Goal: Task Accomplishment & Management: Use online tool/utility

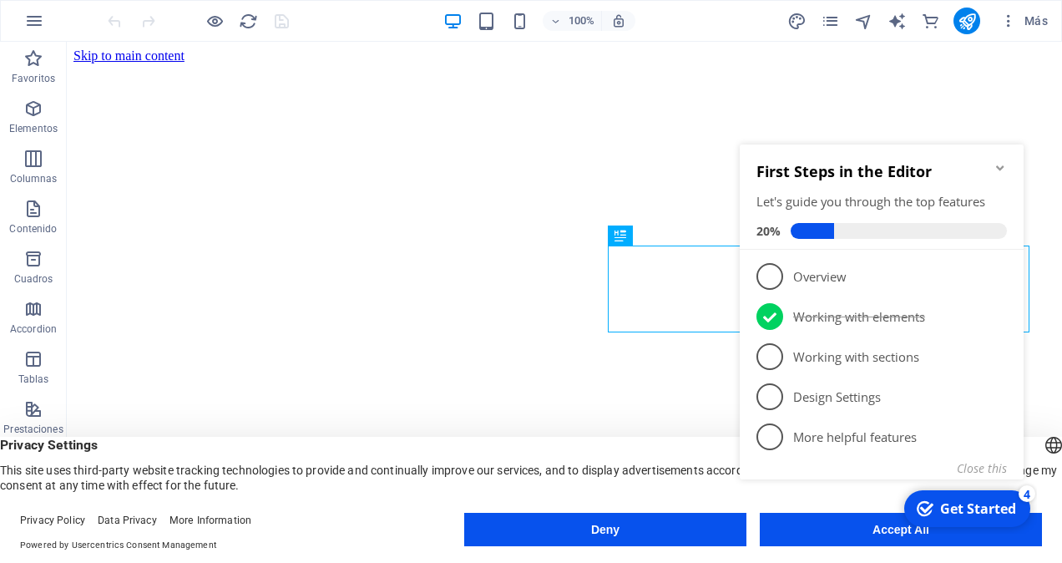
scroll to position [341, 0]
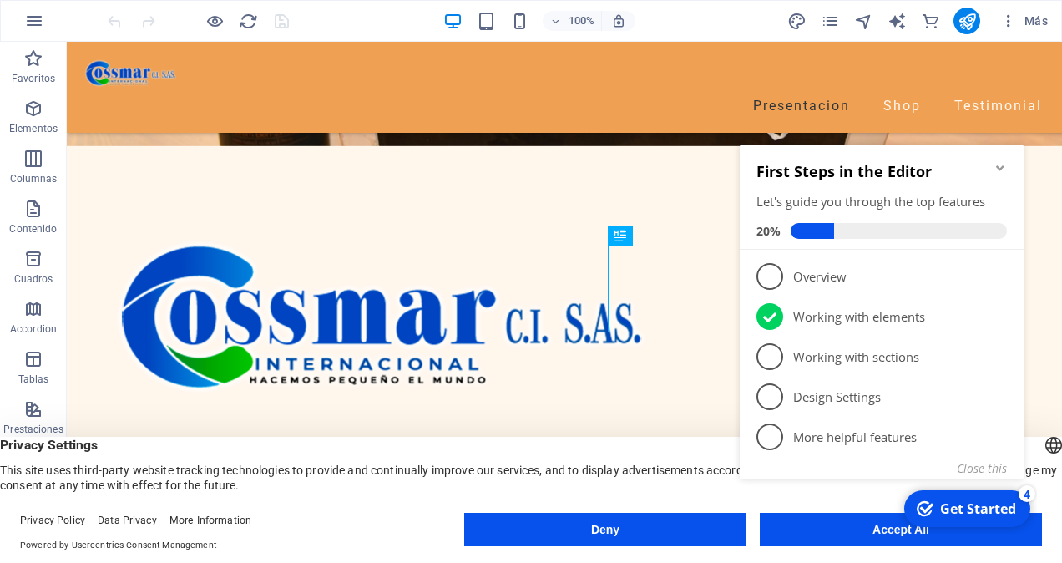
click at [892, 533] on div "checkmark Get Started 4 First Steps in the Editor Let's guide you through the t…" at bounding box center [885, 331] width 304 height 405
click at [894, 529] on div "checkmark Get Started 4 First Steps in the Editor Let's guide you through the t…" at bounding box center [885, 331] width 304 height 405
click at [977, 516] on div "Get Started" at bounding box center [978, 508] width 76 height 18
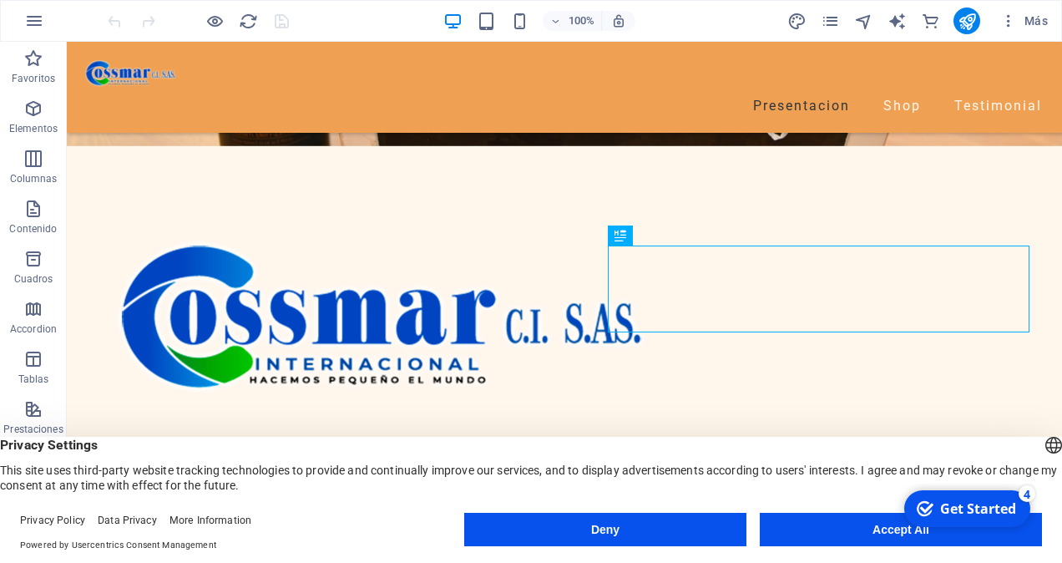
click at [1037, 533] on div "checkmark Get Started 4 First Steps in the Editor Let's guide you through the t…" at bounding box center [966, 508] width 142 height 50
click at [906, 530] on div "checkmark Get Started 4 First Steps in the Editor Let's guide you through the t…" at bounding box center [966, 508] width 142 height 50
click at [898, 532] on div "checkmark Get Started 4 First Steps in the Editor Let's guide you through the t…" at bounding box center [966, 508] width 142 height 50
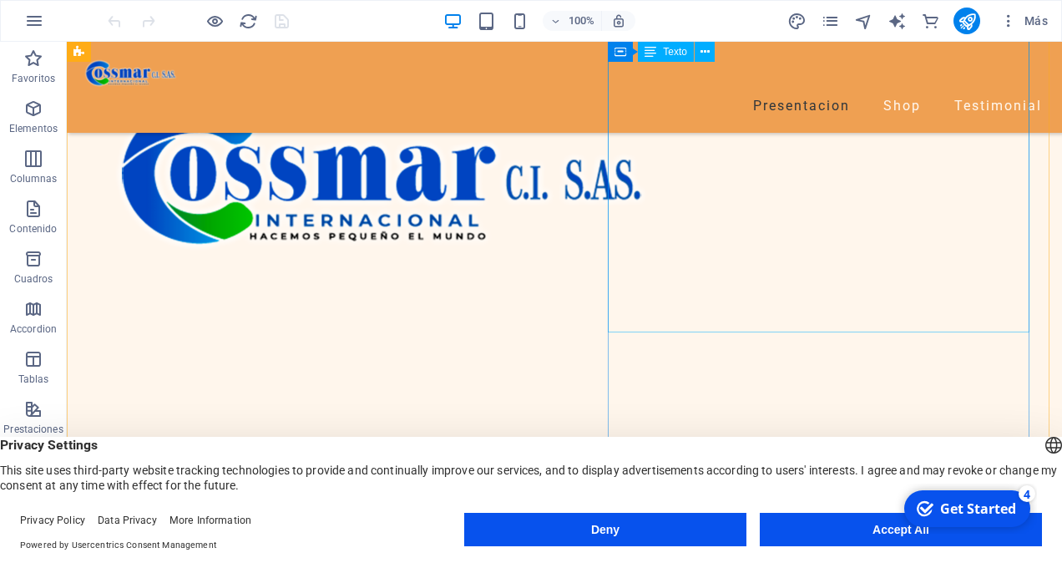
scroll to position [424, 0]
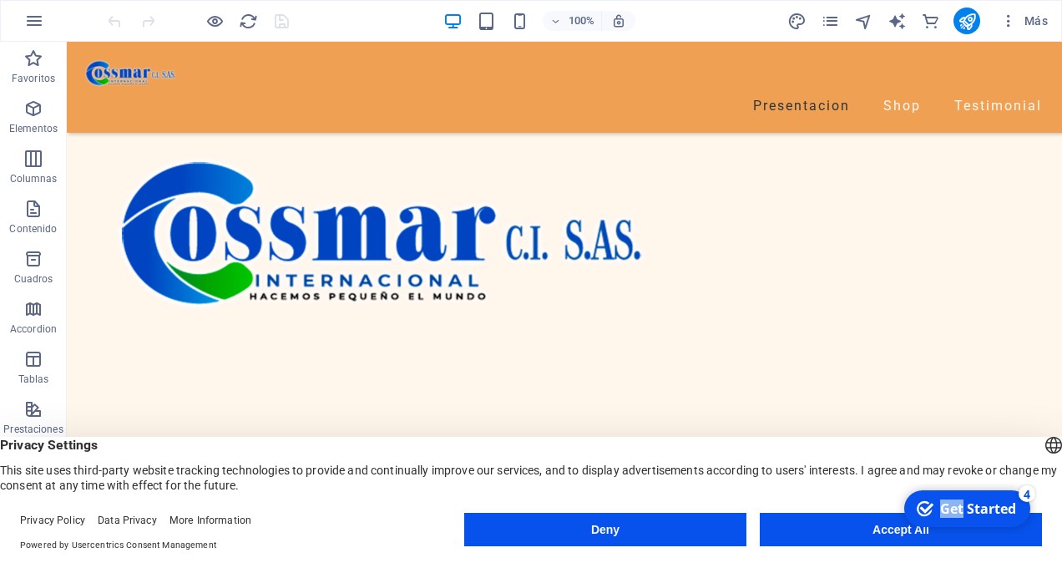
drag, startPoint x: 963, startPoint y: 511, endPoint x: 978, endPoint y: 482, distance: 32.9
click at [978, 483] on html "checkmark Get Started 4 First Steps in the Editor Let's guide you through the t…" at bounding box center [966, 508] width 142 height 50
drag, startPoint x: 978, startPoint y: 482, endPoint x: 906, endPoint y: 530, distance: 87.3
click at [906, 530] on div "checkmark Get Started 4 First Steps in the Editor Let's guide you through the t…" at bounding box center [966, 508] width 142 height 50
click at [887, 528] on button "Accept All" at bounding box center [901, 529] width 282 height 33
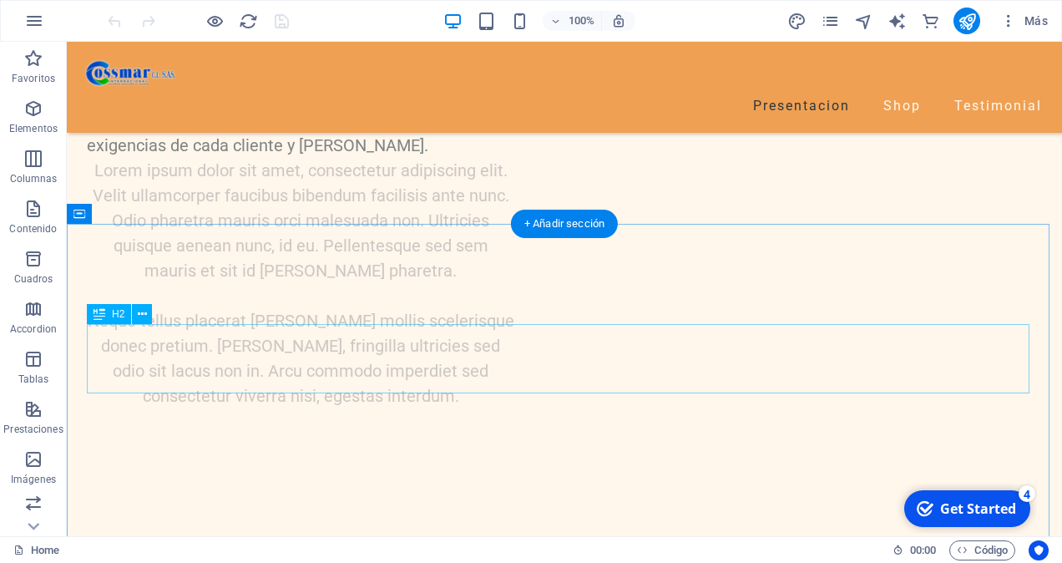
scroll to position [2010, 0]
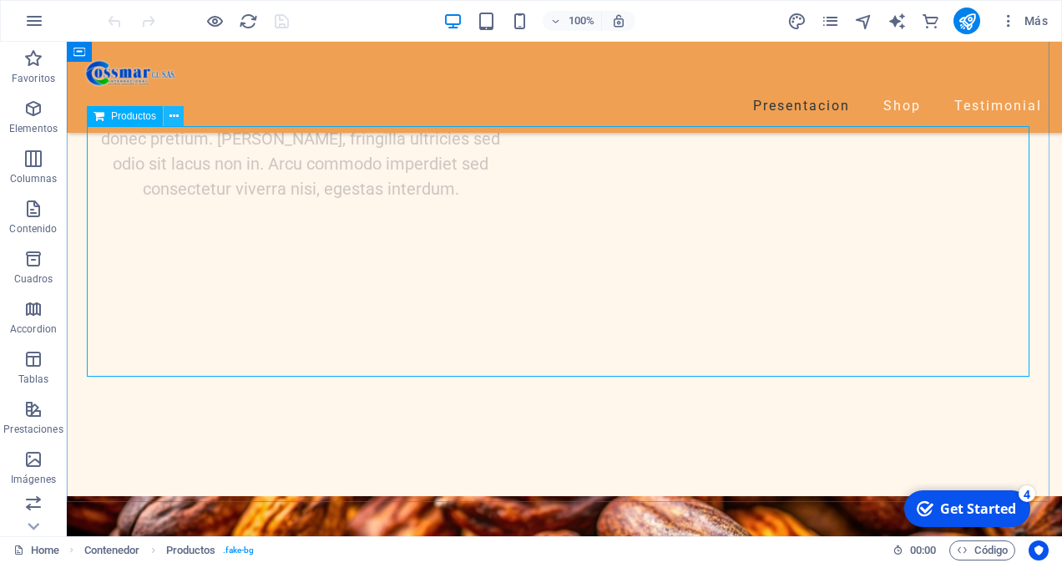
click at [172, 120] on icon at bounding box center [173, 117] width 9 height 18
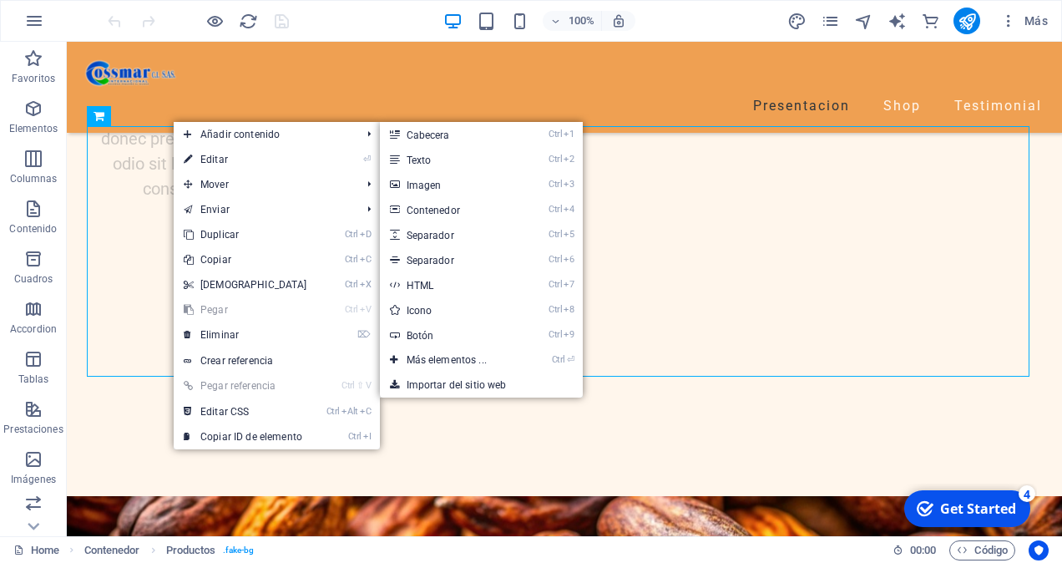
click at [229, 159] on link "⏎ Editar" at bounding box center [246, 159] width 144 height 25
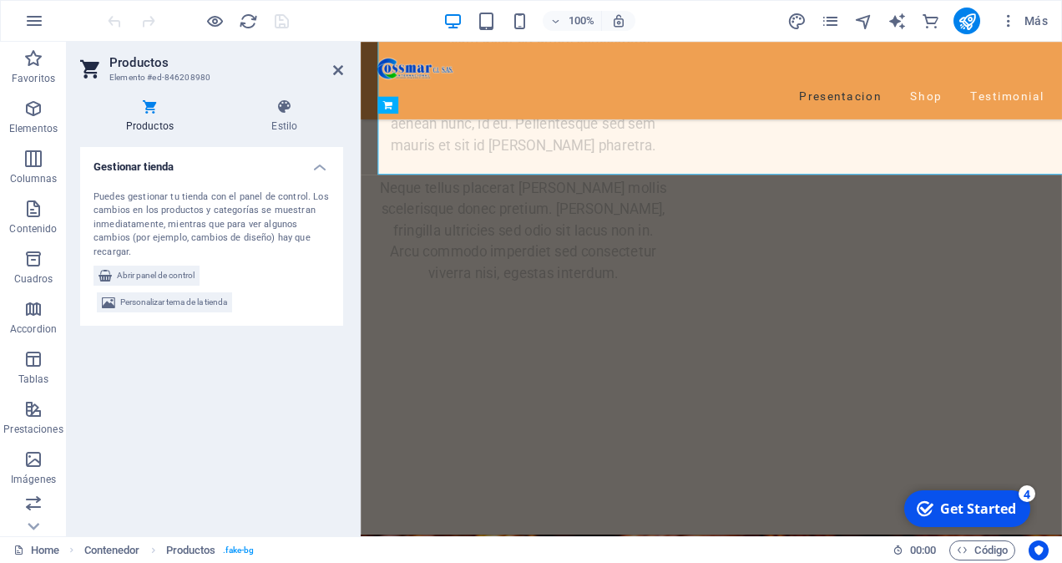
scroll to position [2190, 0]
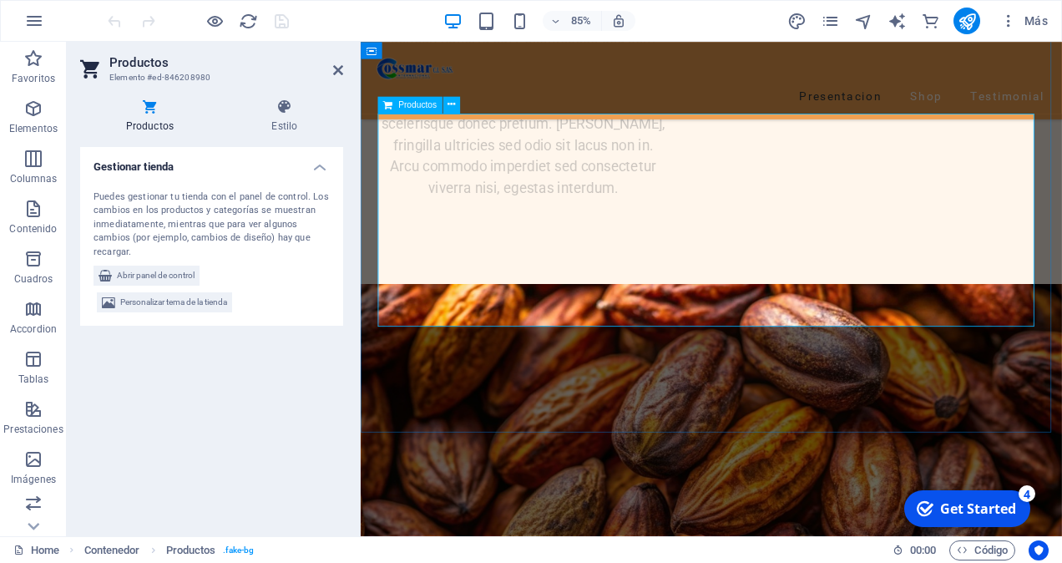
click at [165, 275] on span "Abrir panel de control" at bounding box center [156, 275] width 78 height 20
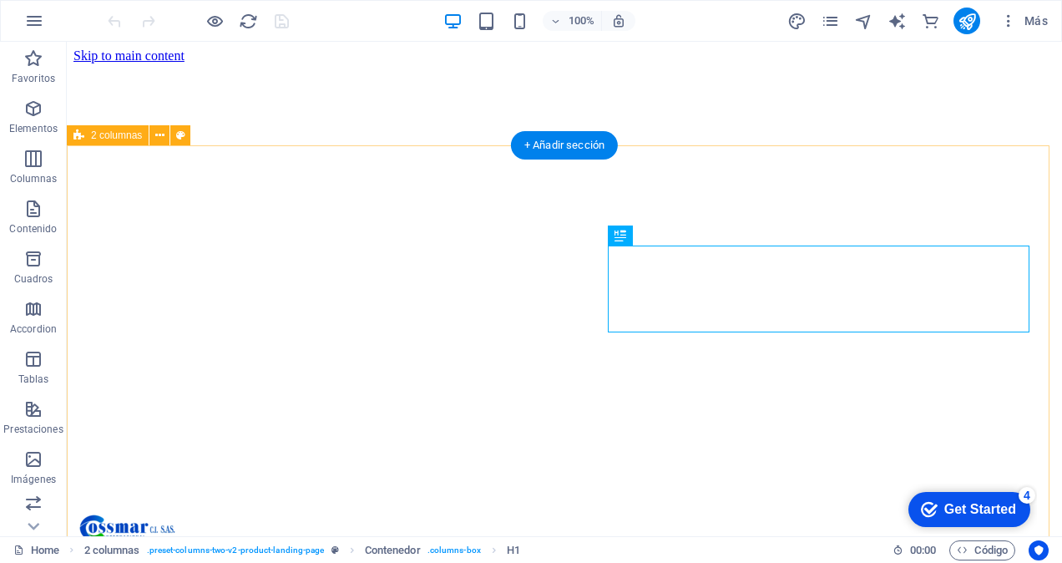
scroll to position [341, 0]
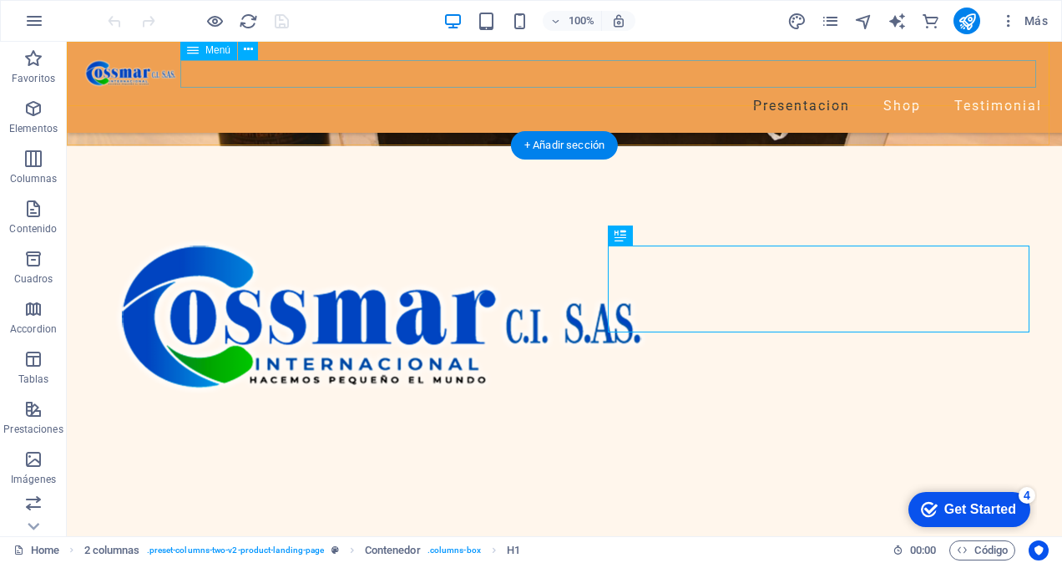
click at [895, 92] on nav "Presentacion Shop Testimonial" at bounding box center [564, 106] width 968 height 28
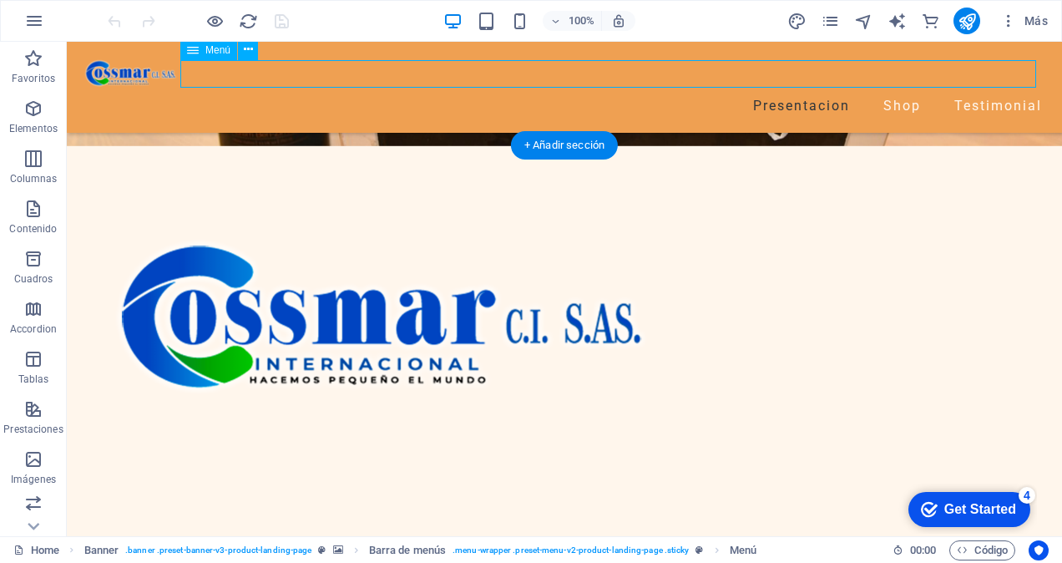
click at [890, 92] on nav "Presentacion Shop Testimonial" at bounding box center [564, 106] width 968 height 28
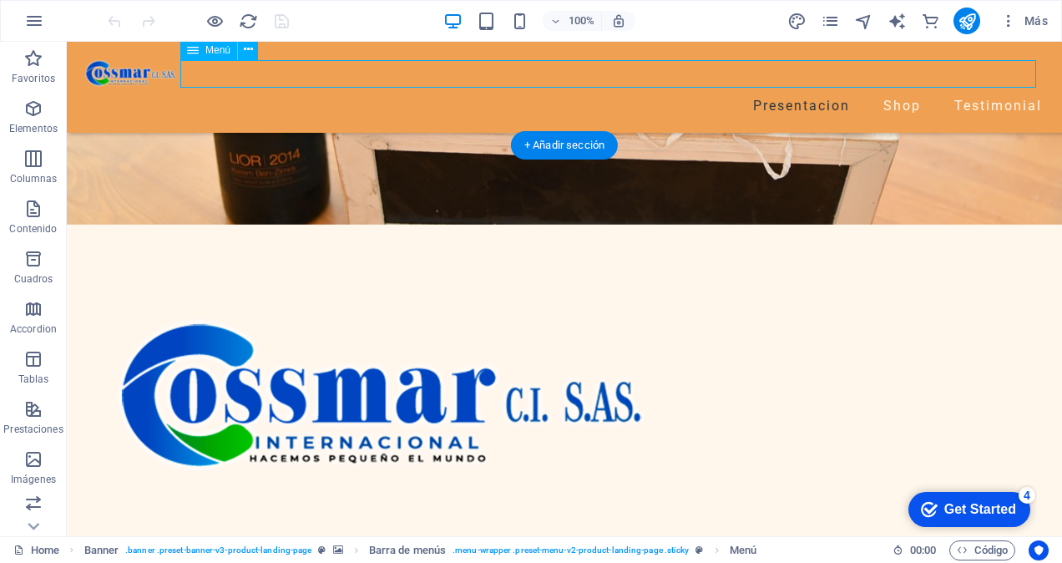
select select "1"
select select
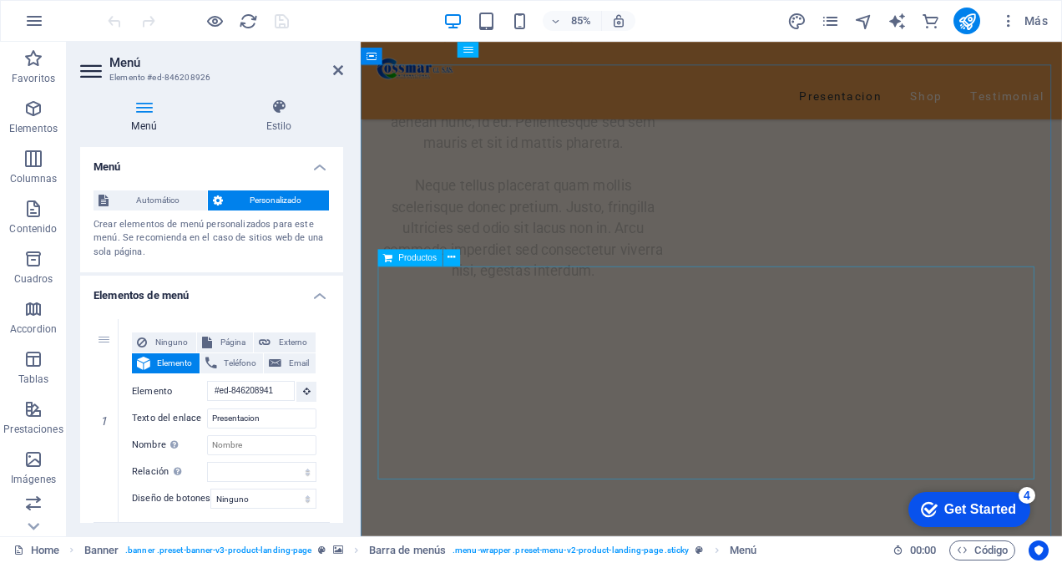
scroll to position [2094, 0]
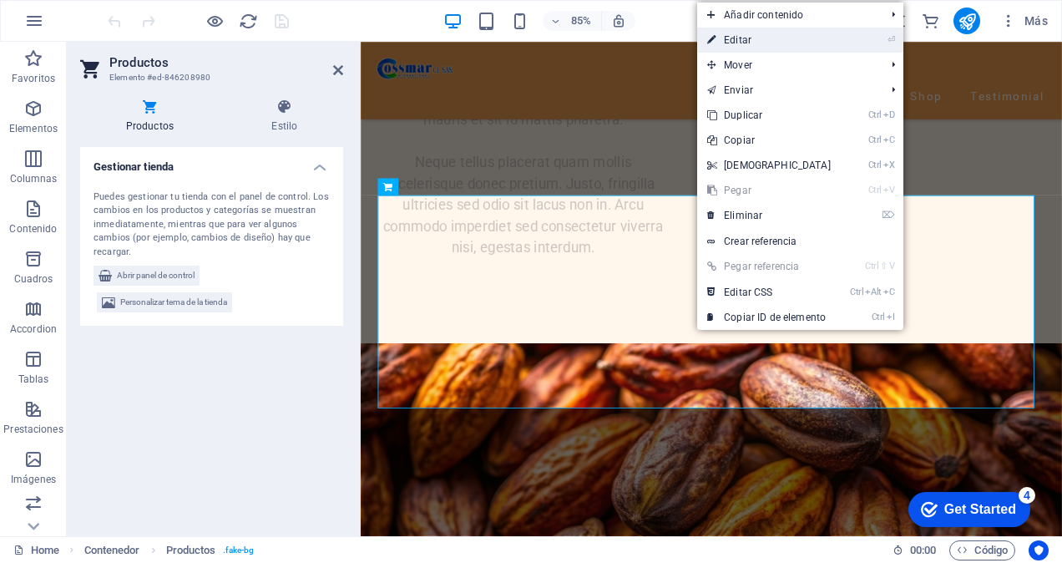
click at [751, 43] on link "⏎ Editar" at bounding box center [769, 40] width 144 height 25
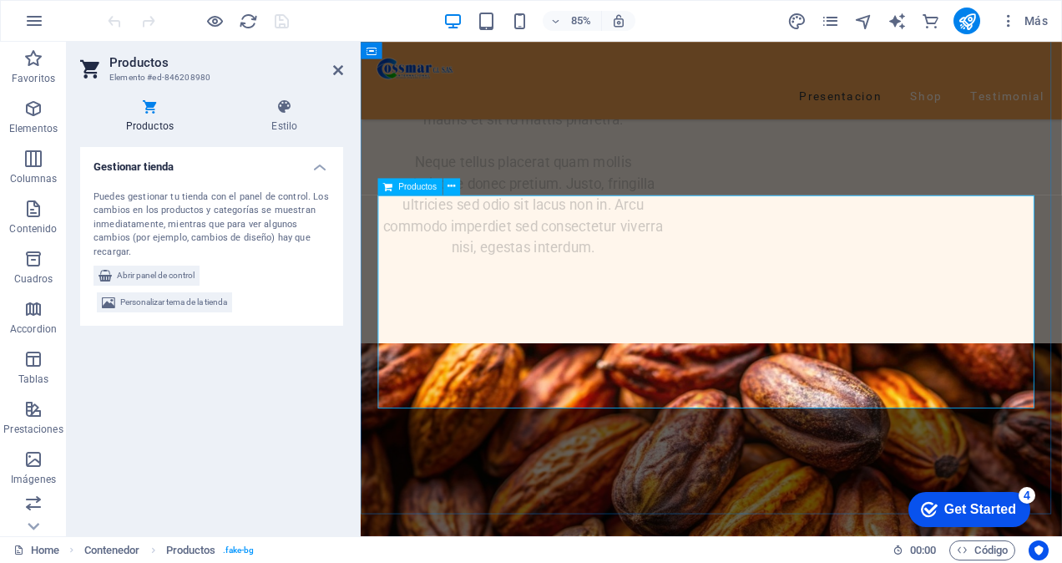
click at [416, 188] on span "Productos" at bounding box center [417, 186] width 38 height 8
click at [451, 185] on icon at bounding box center [451, 186] width 8 height 15
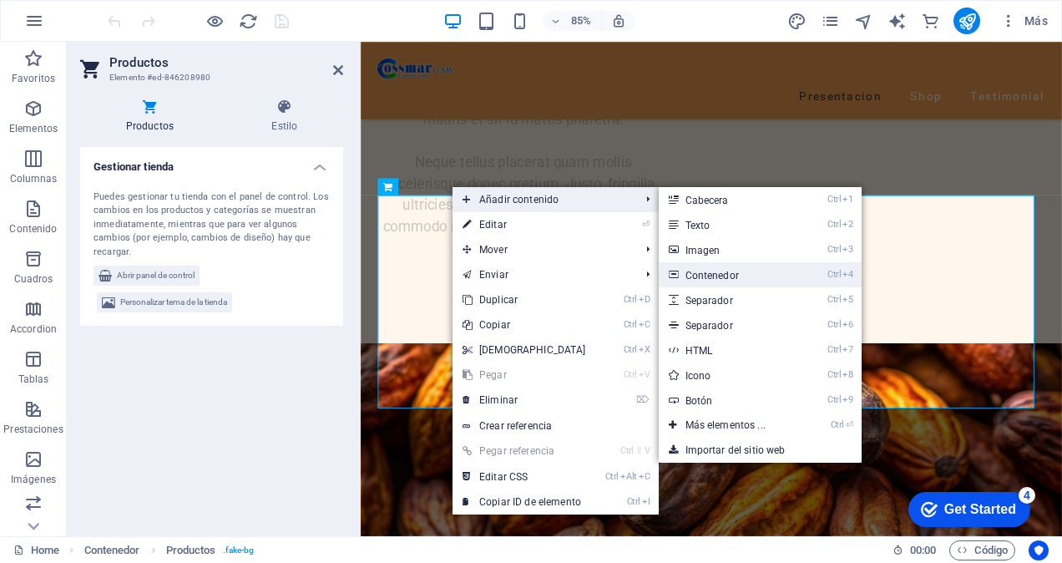
click at [728, 277] on link "Ctrl 4 Contenedor" at bounding box center [729, 274] width 140 height 25
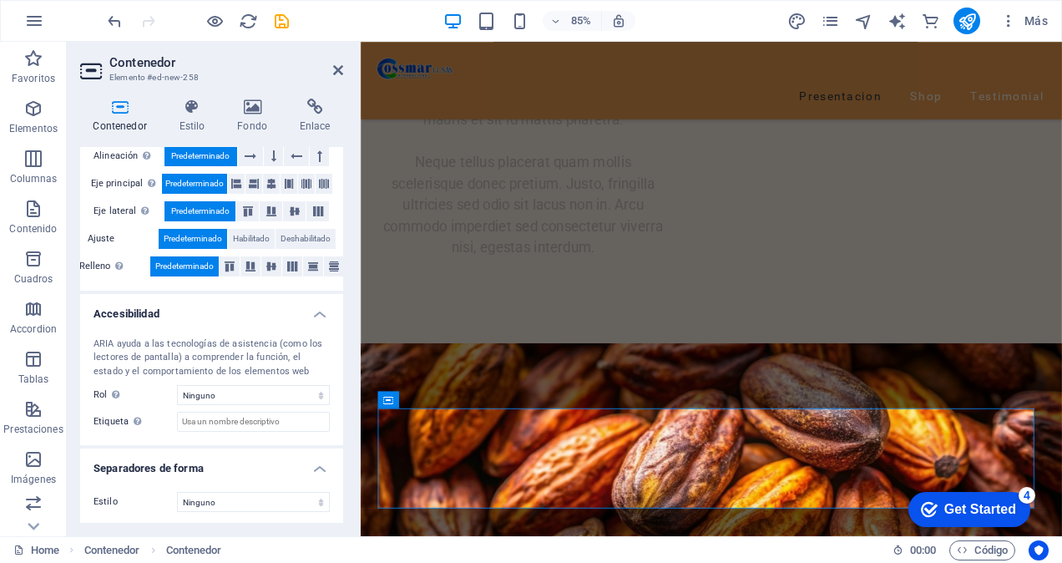
scroll to position [68, 0]
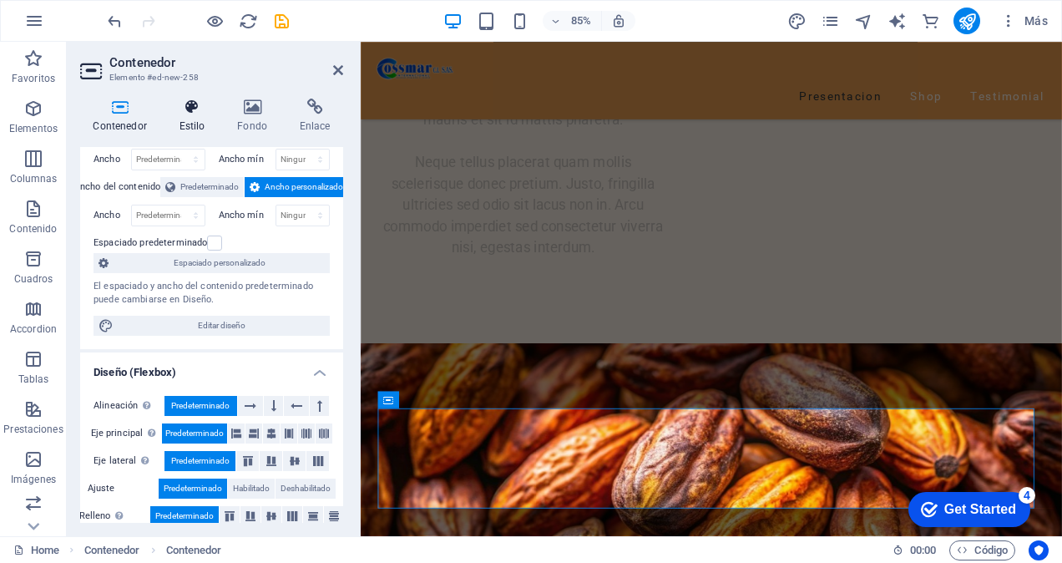
click at [196, 119] on h4 "Estilo" at bounding box center [195, 116] width 58 height 35
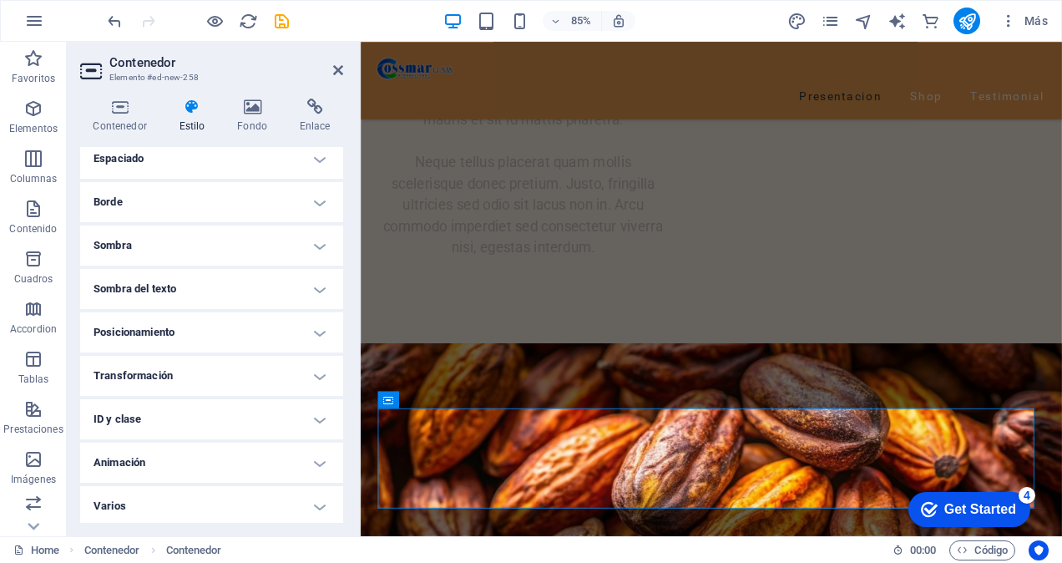
scroll to position [342, 0]
click at [304, 508] on h4 "Varios" at bounding box center [211, 504] width 263 height 40
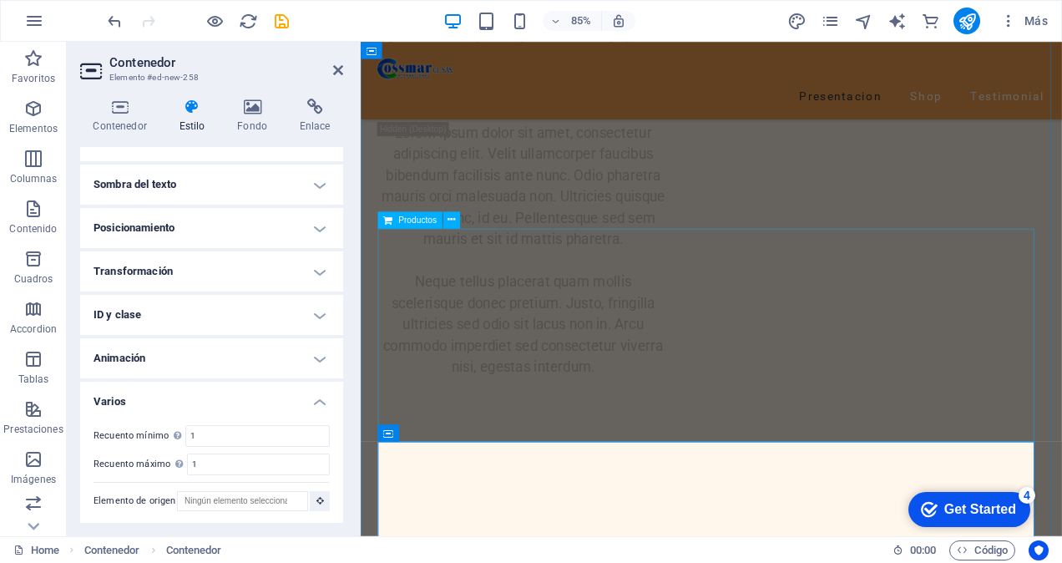
scroll to position [1843, 0]
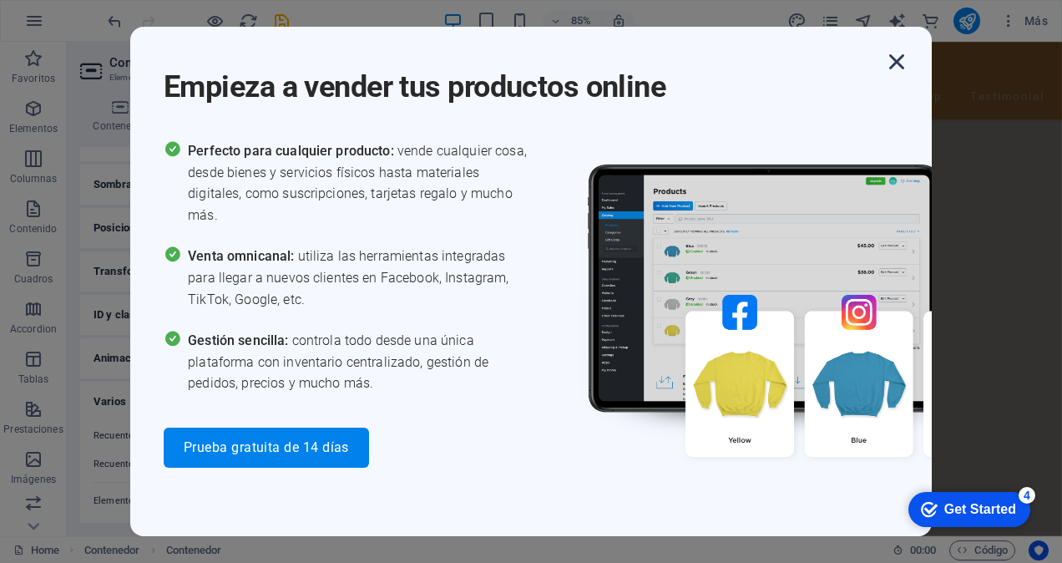
click at [893, 63] on icon "button" at bounding box center [897, 62] width 30 height 30
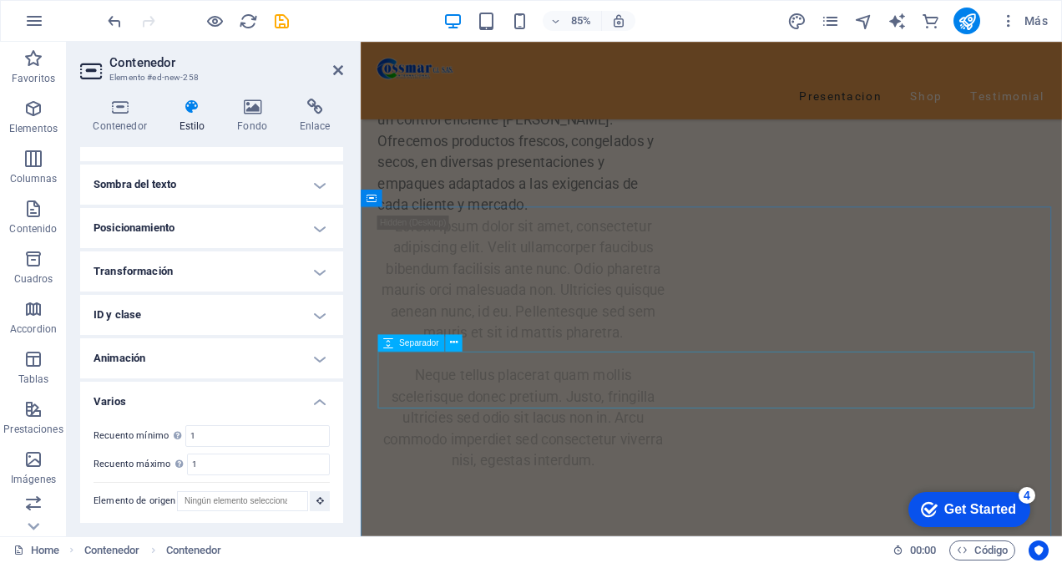
scroll to position [2010, 0]
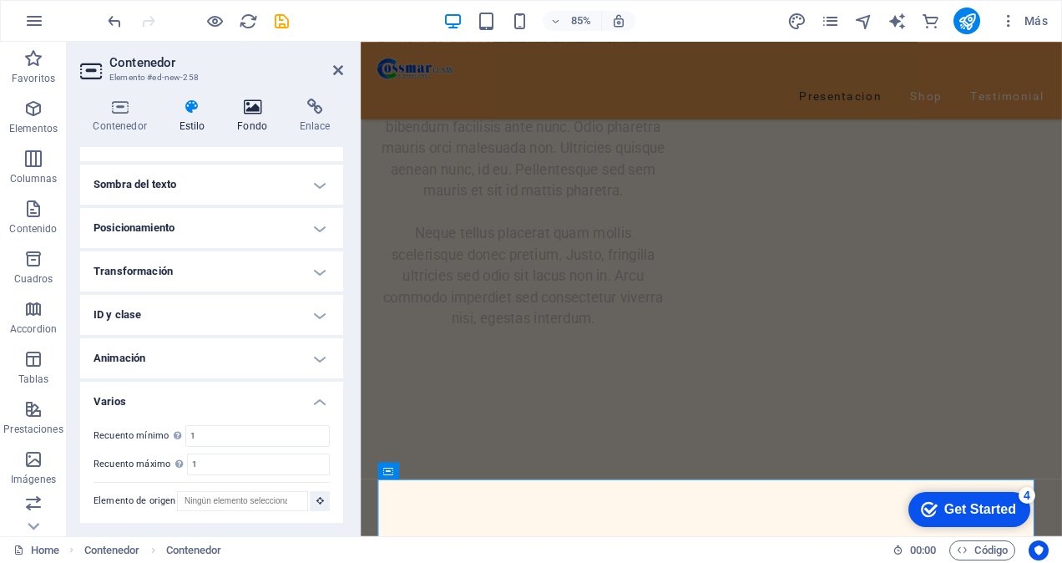
click at [263, 123] on h4 "Fondo" at bounding box center [256, 116] width 63 height 35
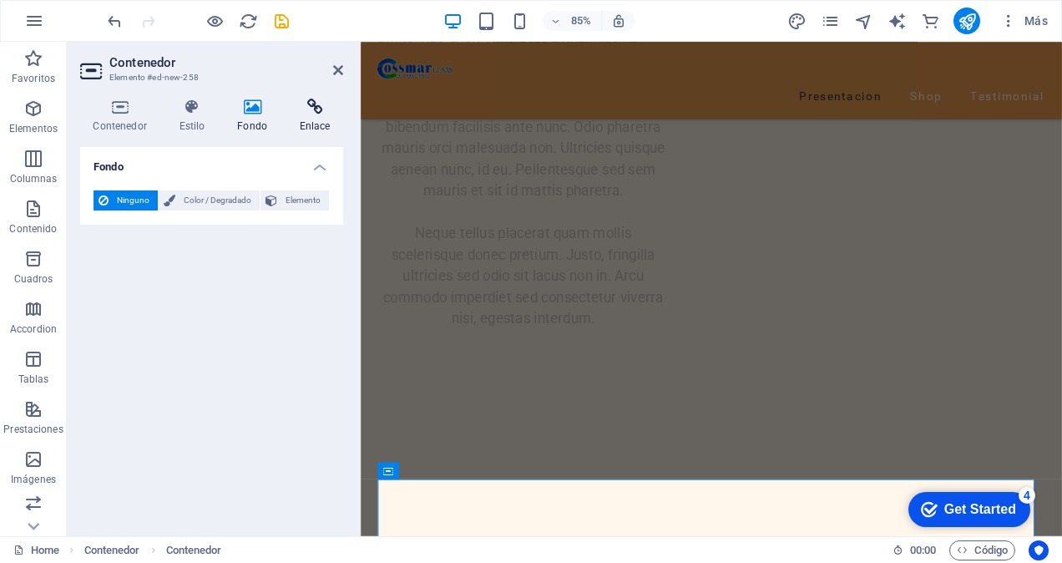
click at [321, 114] on icon at bounding box center [314, 107] width 57 height 17
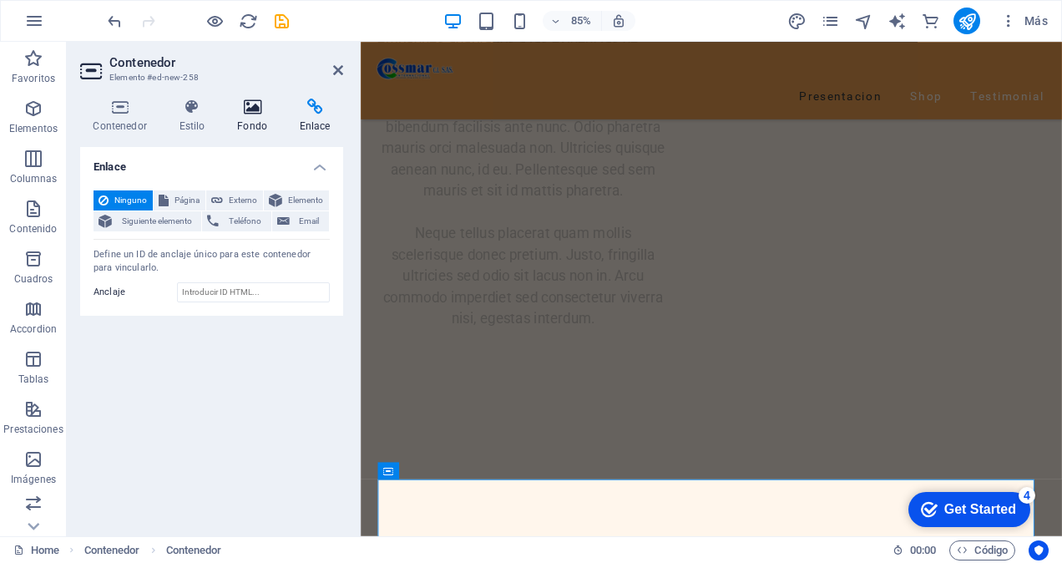
click at [247, 114] on icon at bounding box center [253, 107] width 56 height 17
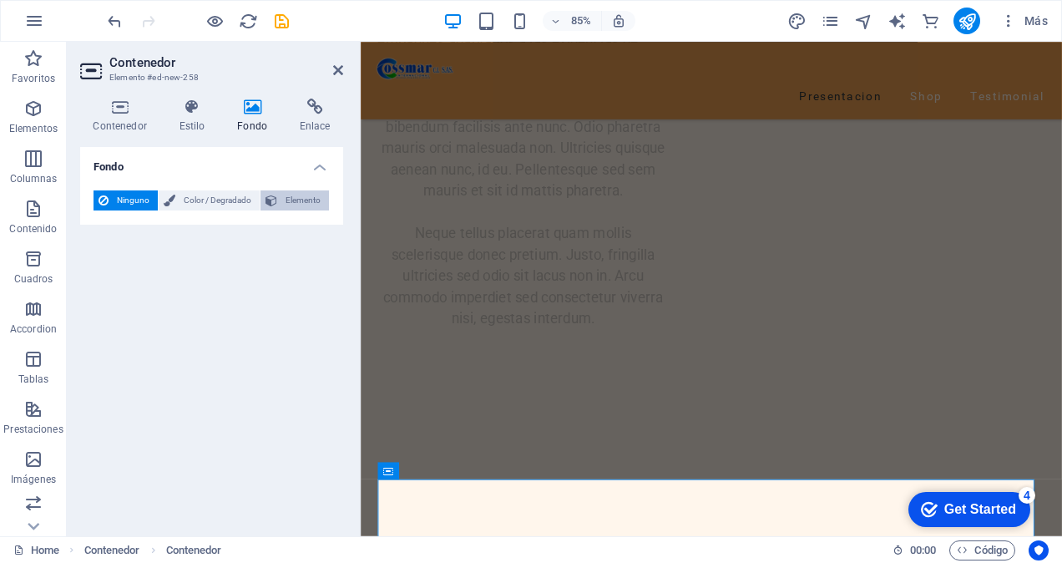
click at [316, 196] on span "Elemento" at bounding box center [303, 200] width 42 height 20
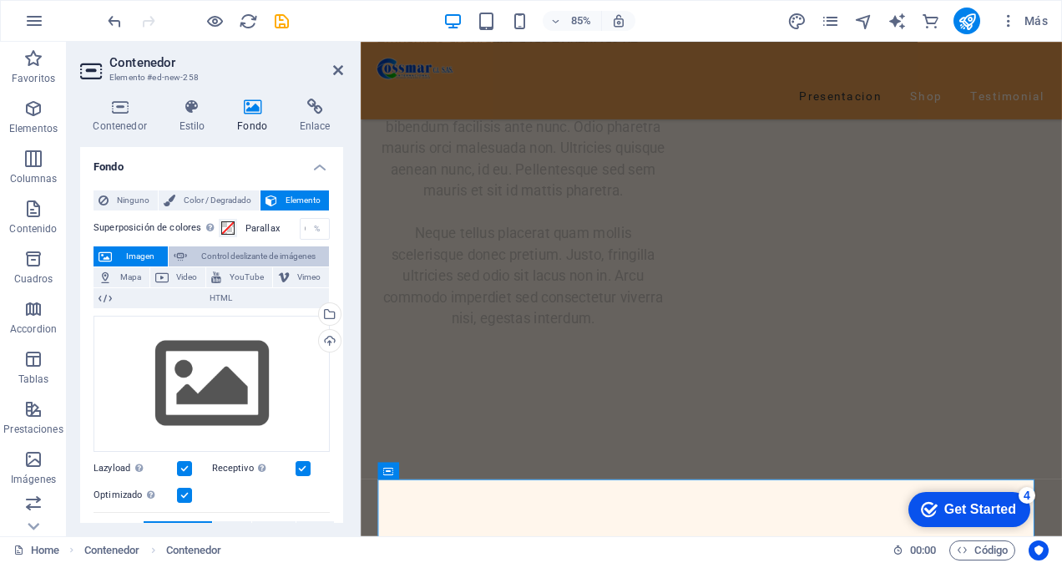
click at [272, 256] on span "Control deslizante de imágenes" at bounding box center [258, 256] width 132 height 20
select select "ms"
select select "s"
select select "progressive"
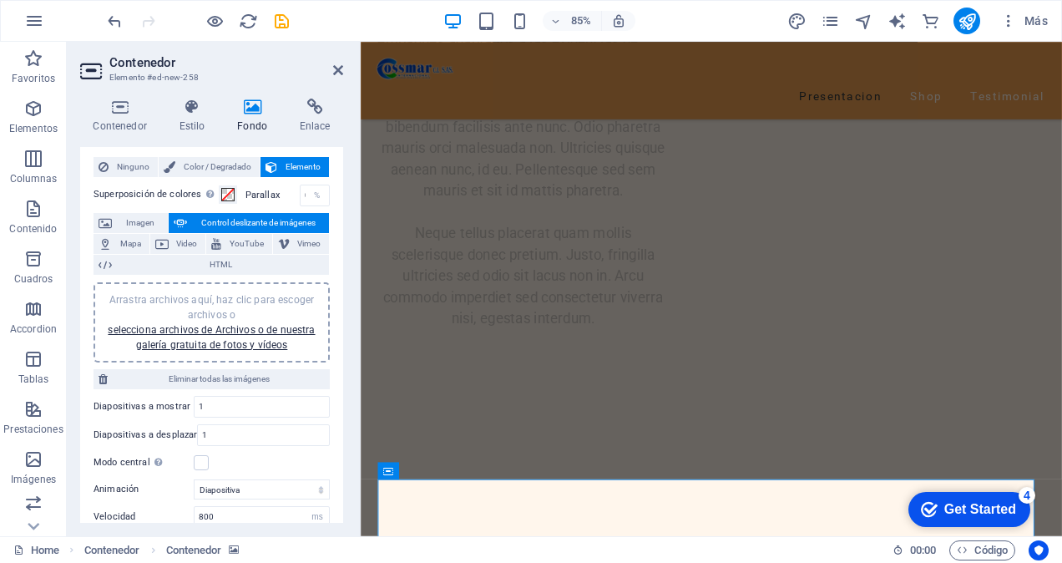
scroll to position [0, 0]
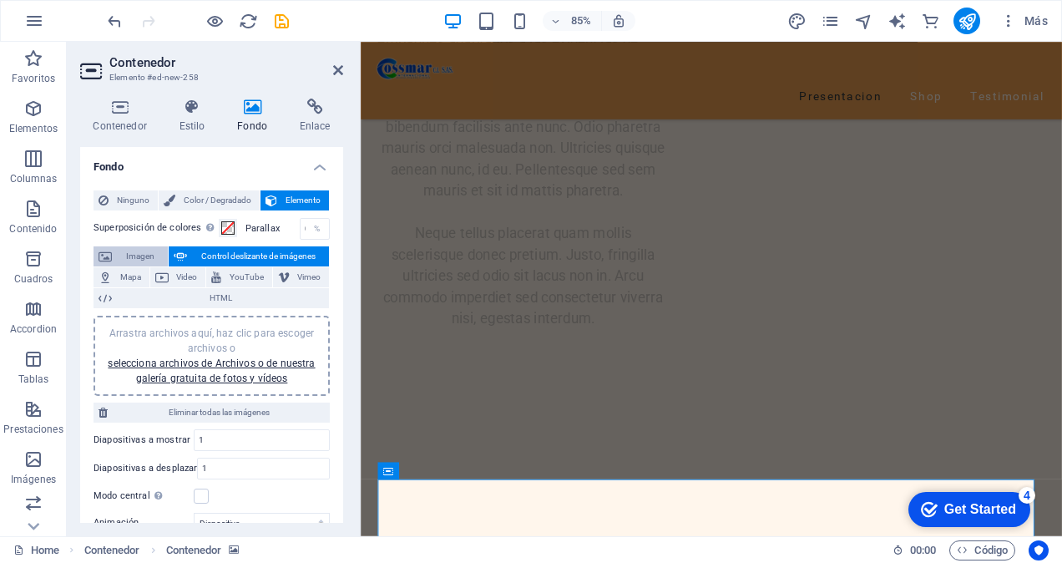
click at [132, 250] on span "Imagen" at bounding box center [140, 256] width 46 height 20
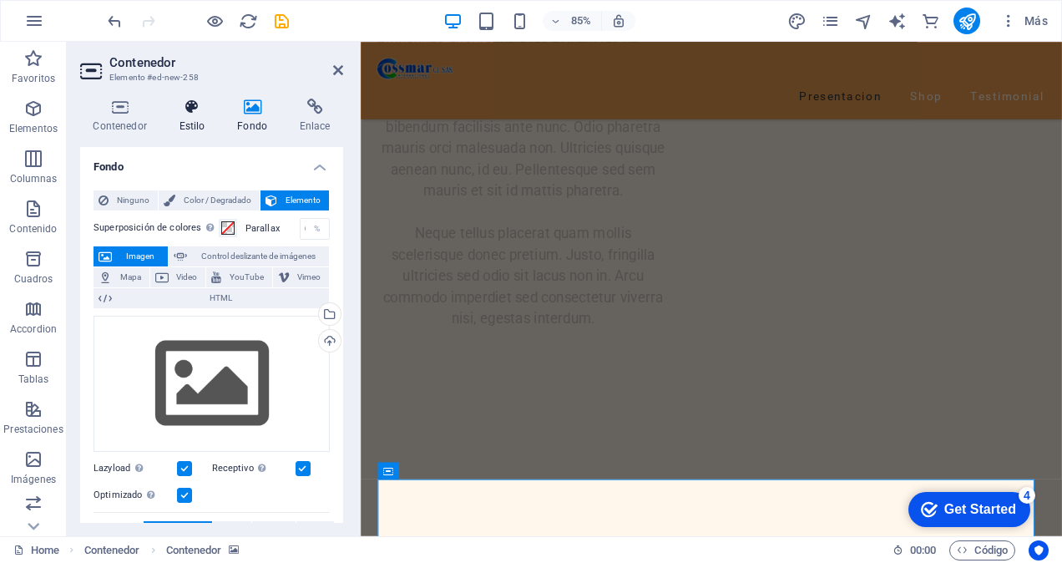
click at [190, 114] on icon at bounding box center [192, 107] width 52 height 17
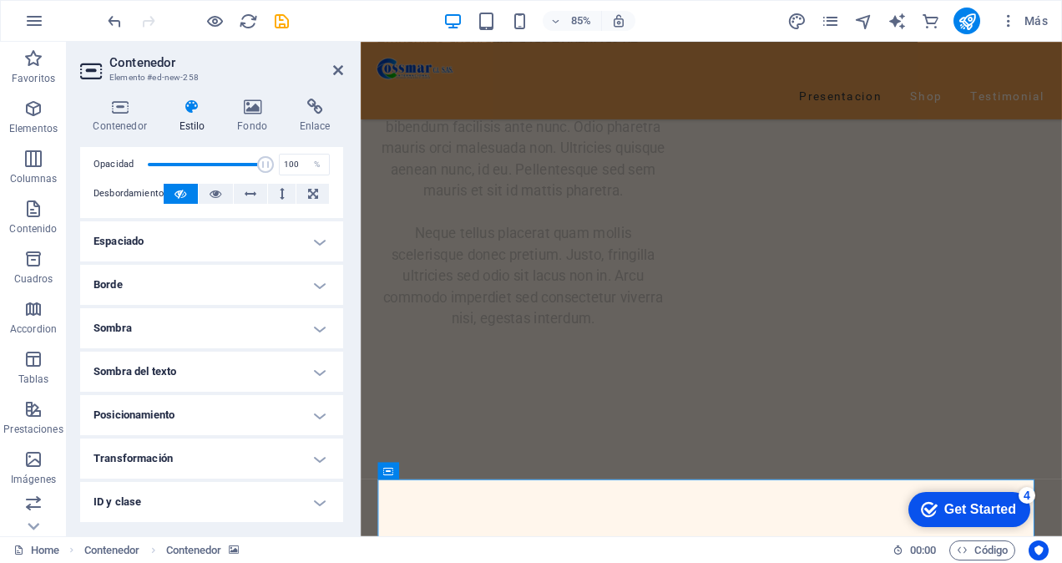
scroll to position [278, 0]
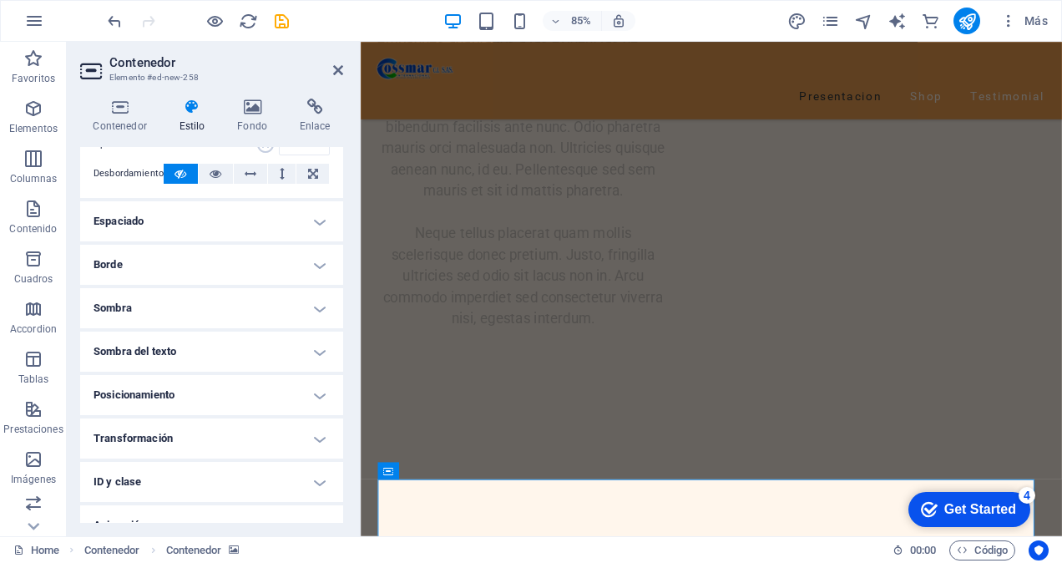
click at [270, 404] on h4 "Posicionamiento" at bounding box center [211, 395] width 263 height 40
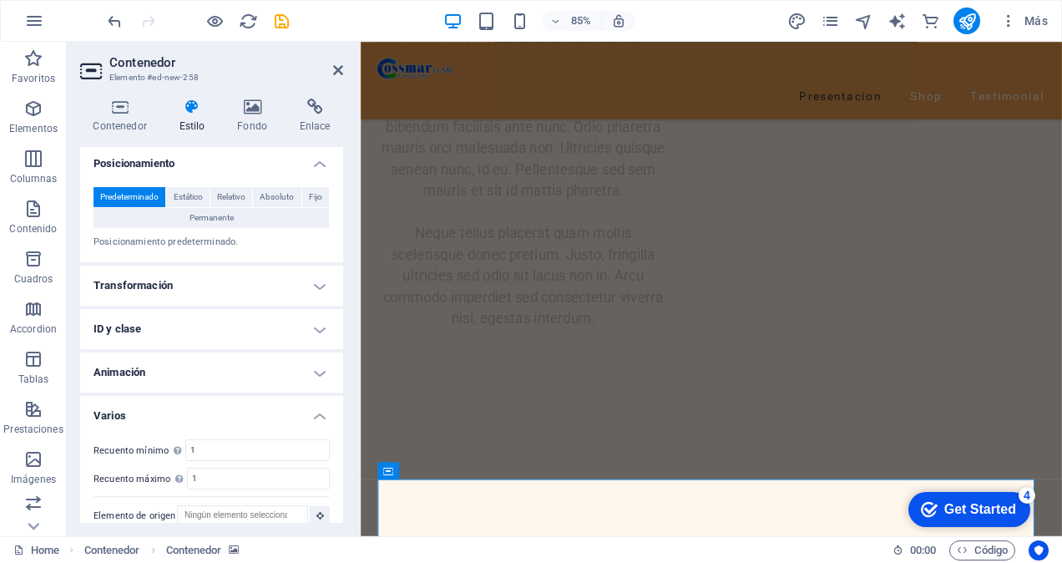
scroll to position [524, 0]
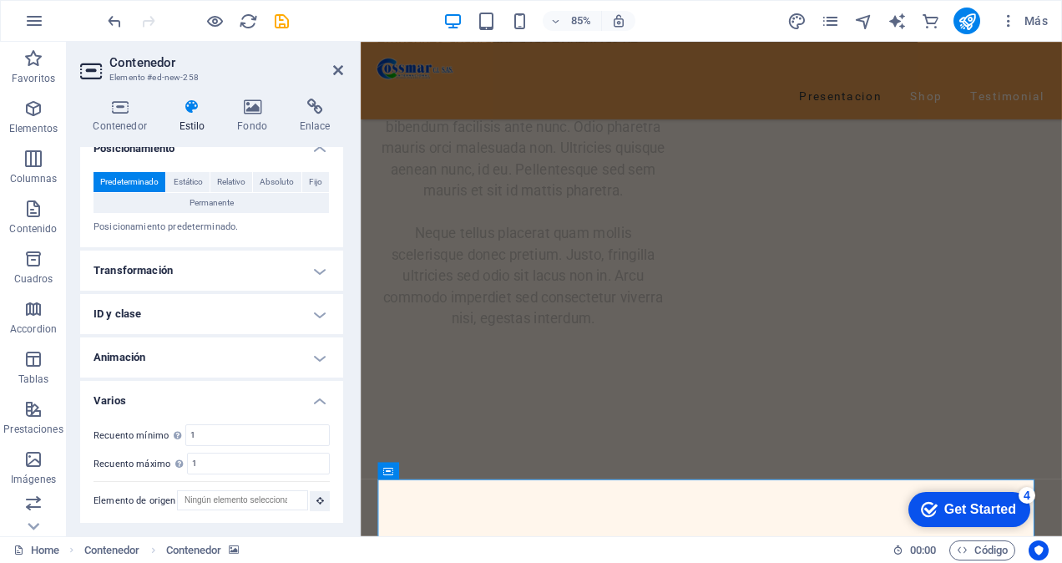
click at [299, 321] on h4 "ID y clase" at bounding box center [211, 314] width 263 height 40
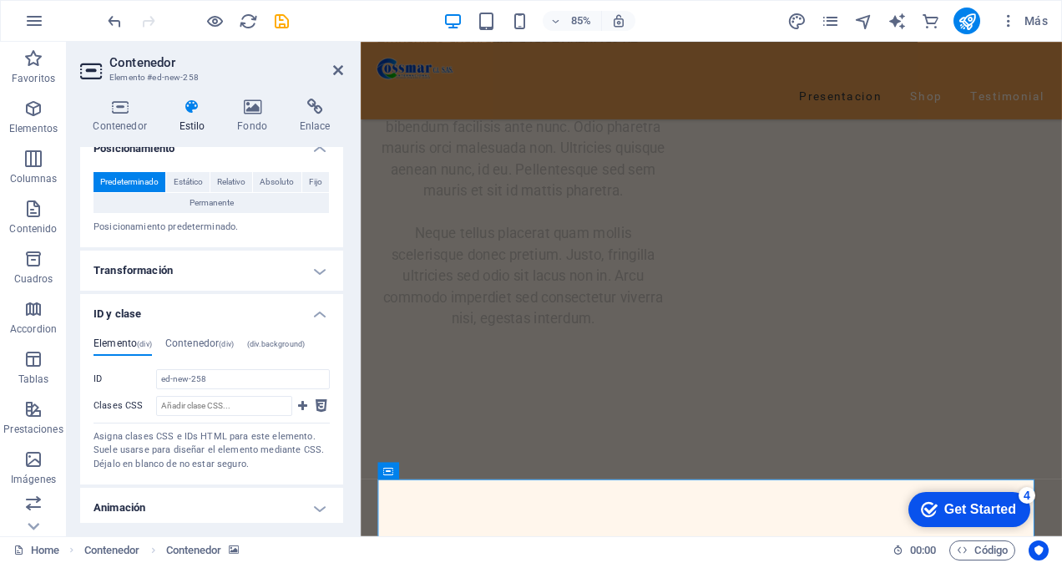
scroll to position [674, 0]
